Goal: Register for event/course

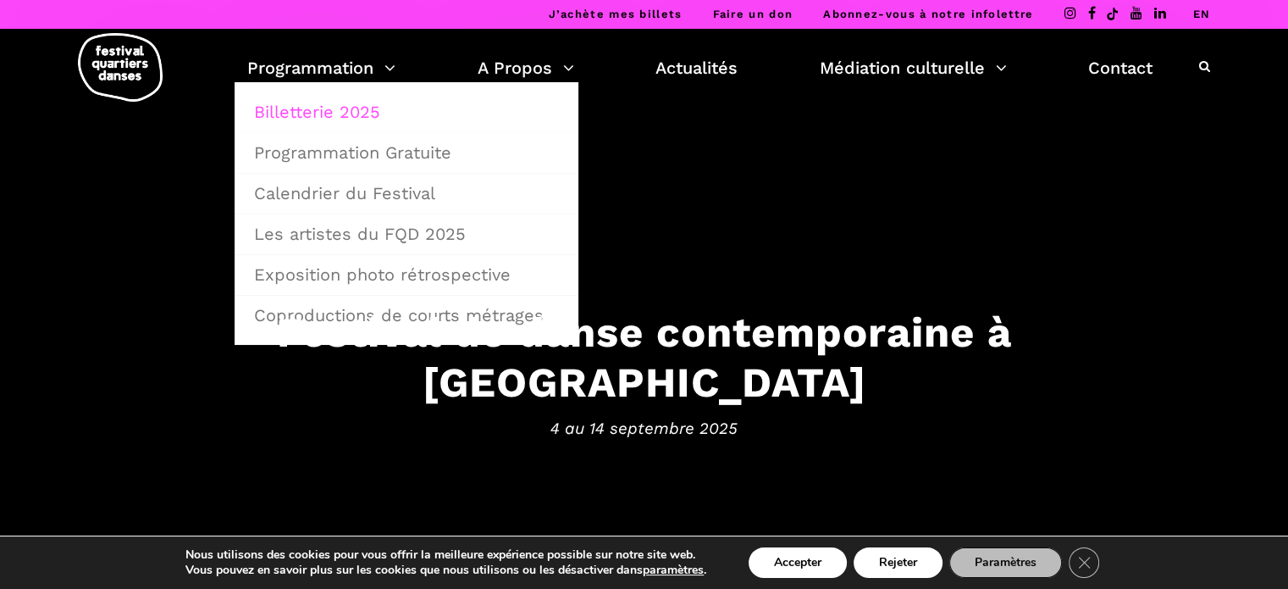
click at [333, 111] on link "Billetterie 2025" at bounding box center [406, 111] width 325 height 39
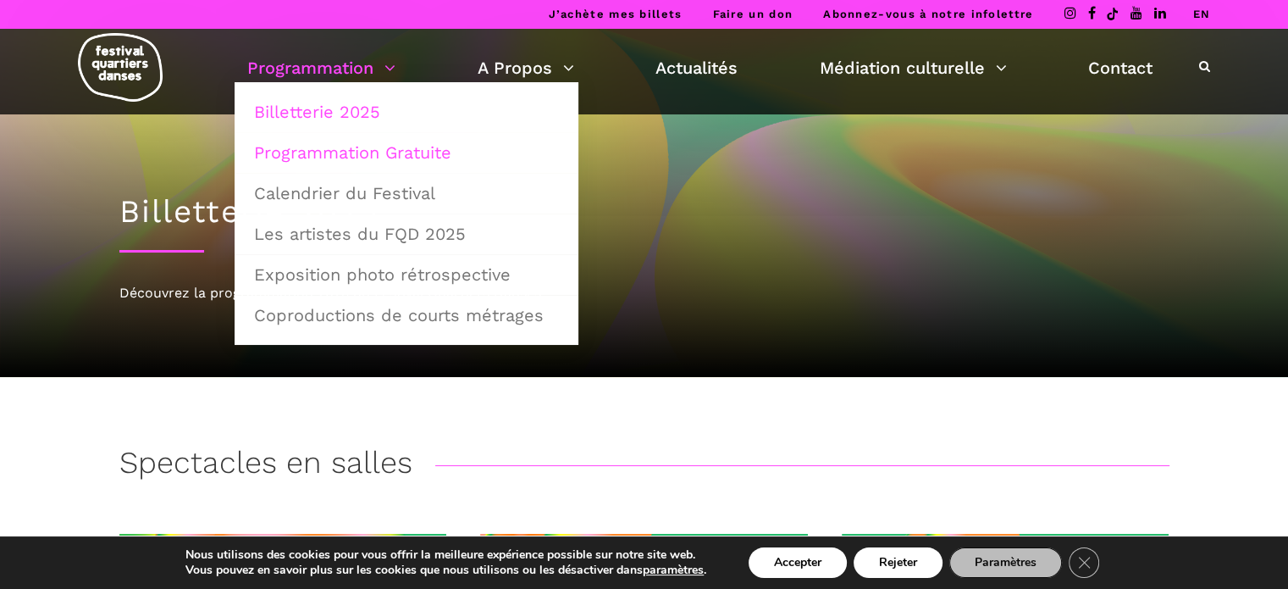
click at [379, 152] on link "Programmation Gratuite" at bounding box center [406, 152] width 325 height 39
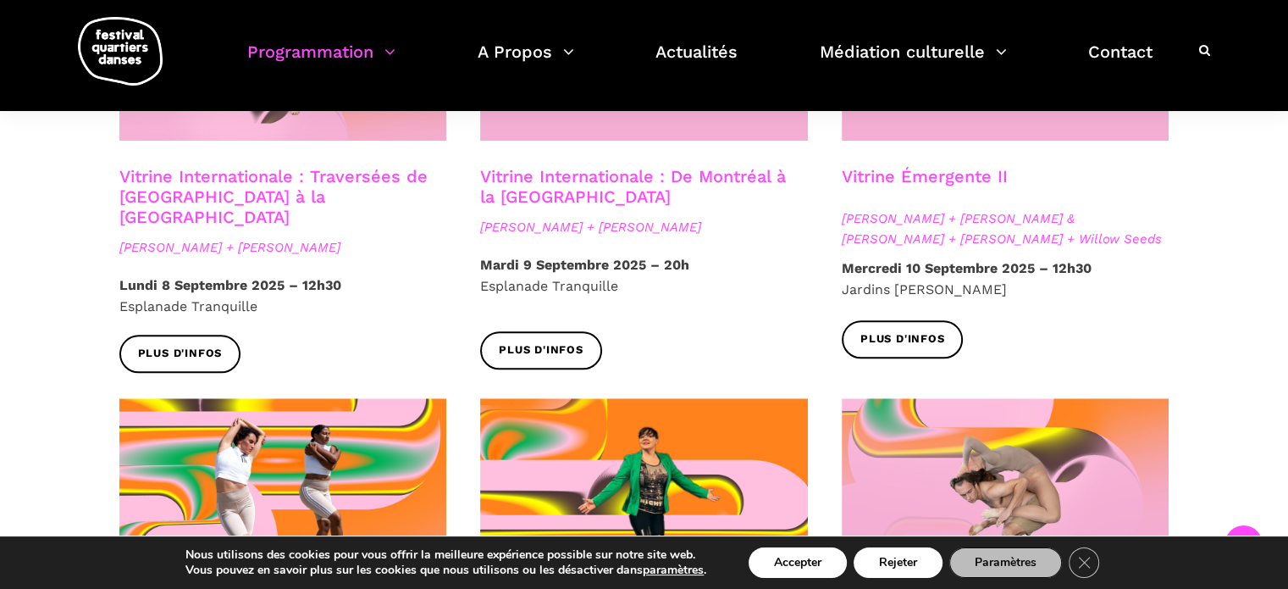
scroll to position [1609, 0]
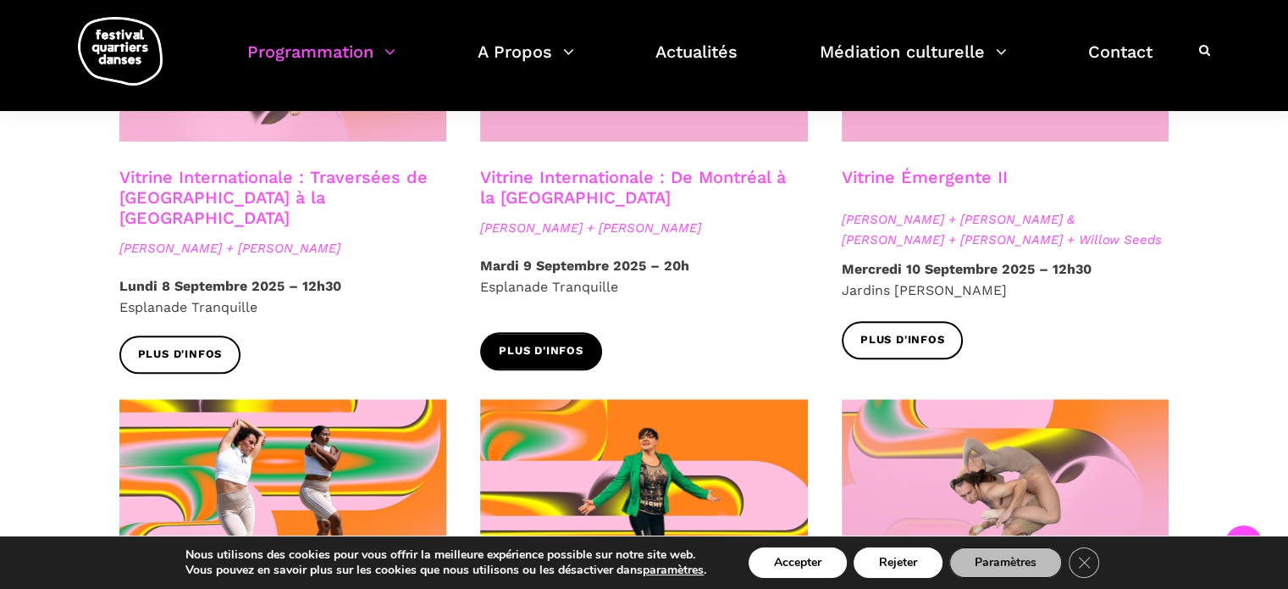
click at [557, 342] on span "Plus d'infos" at bounding box center [541, 351] width 85 height 18
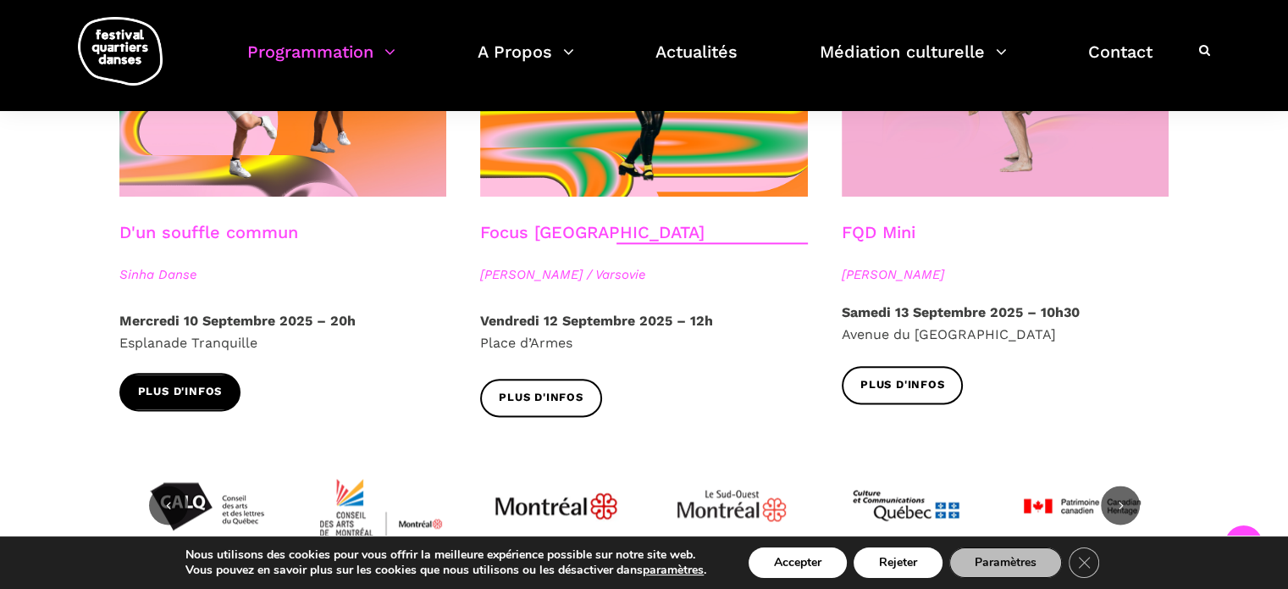
scroll to position [2031, 0]
click at [197, 382] on span "Plus d'infos" at bounding box center [180, 391] width 85 height 18
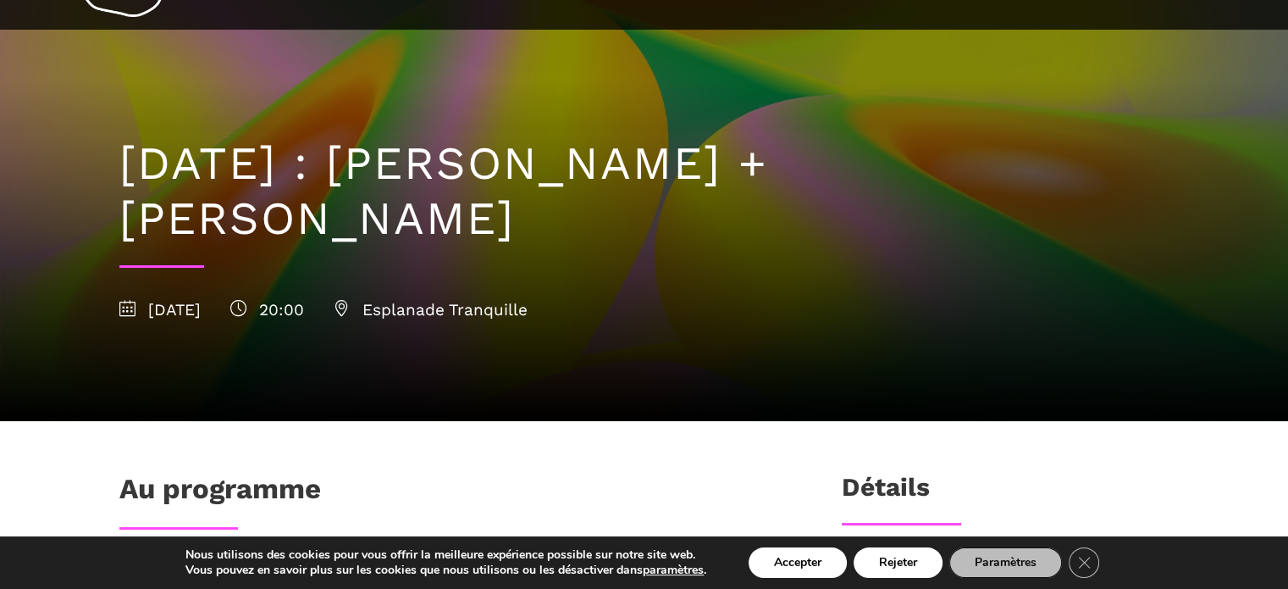
scroll to position [84, 0]
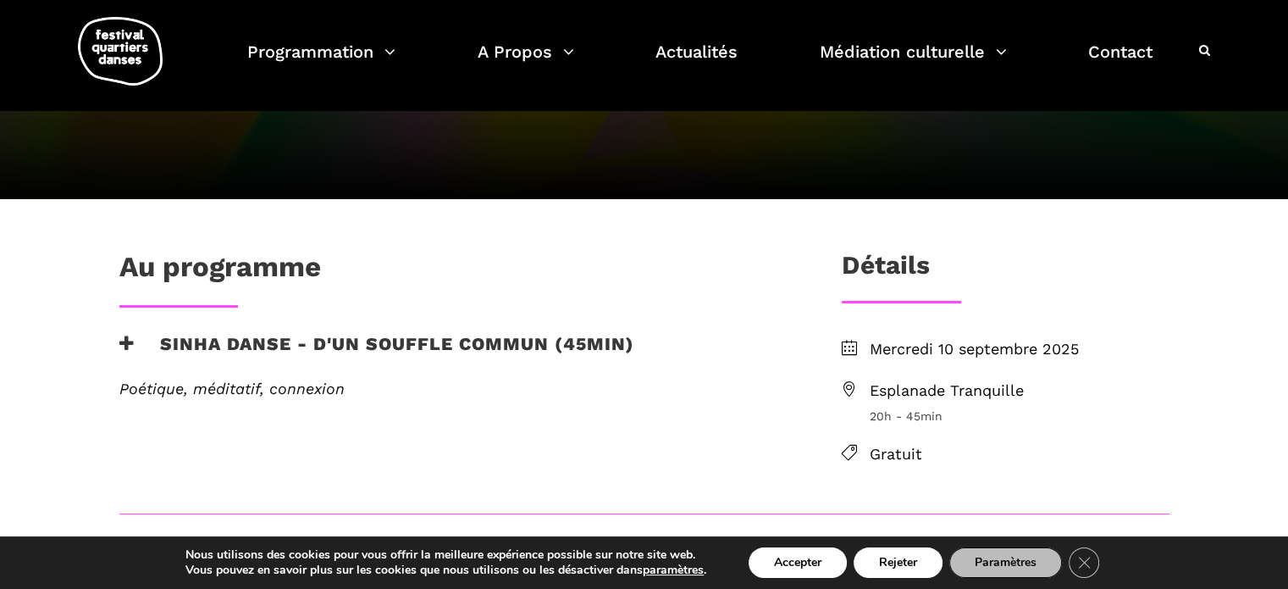
scroll to position [252, 0]
